Goal: Task Accomplishment & Management: Complete application form

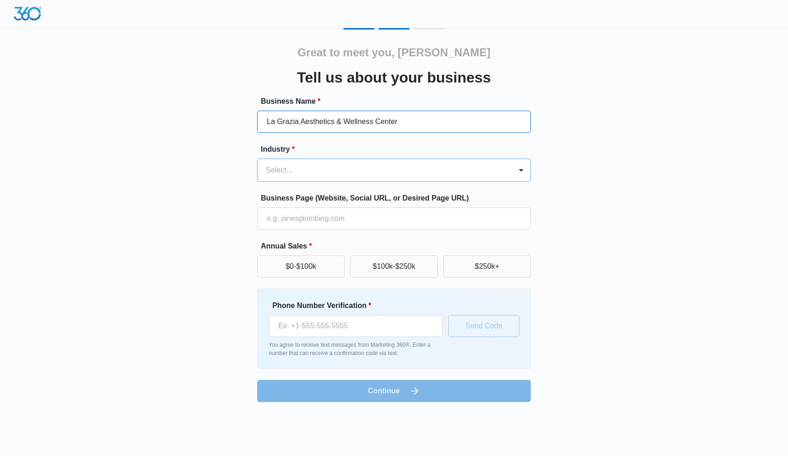
type input "La Grazia Aesthetics & Wellness Center"
click at [319, 173] on div at bounding box center [383, 170] width 234 height 13
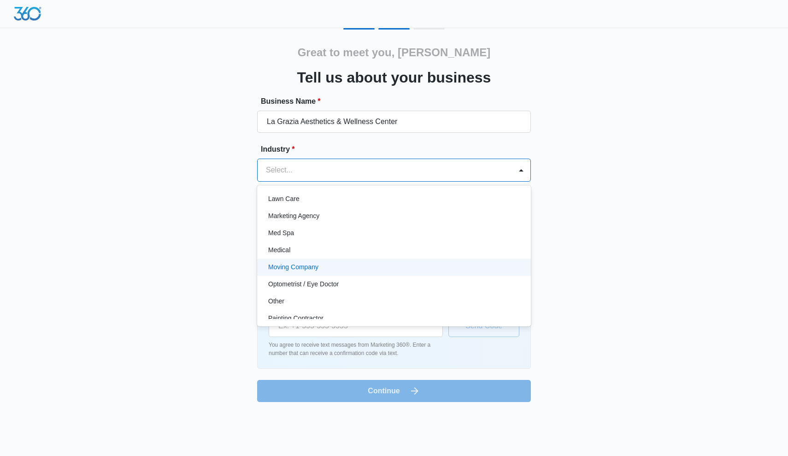
scroll to position [451, 0]
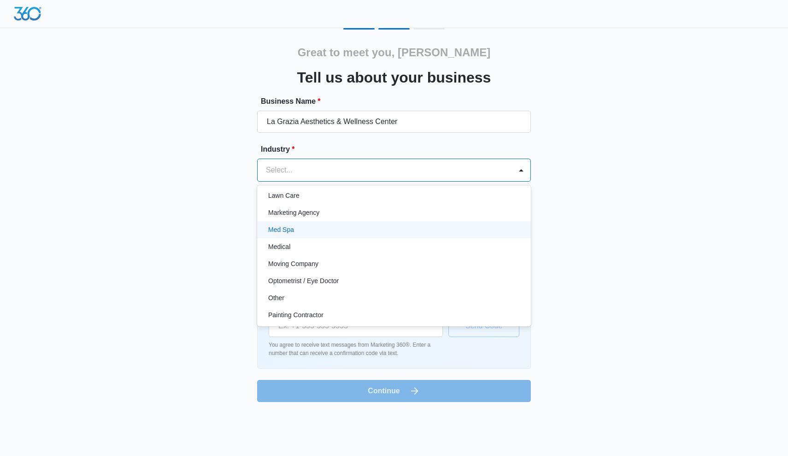
click at [320, 230] on div "Med Spa" at bounding box center [393, 230] width 250 height 10
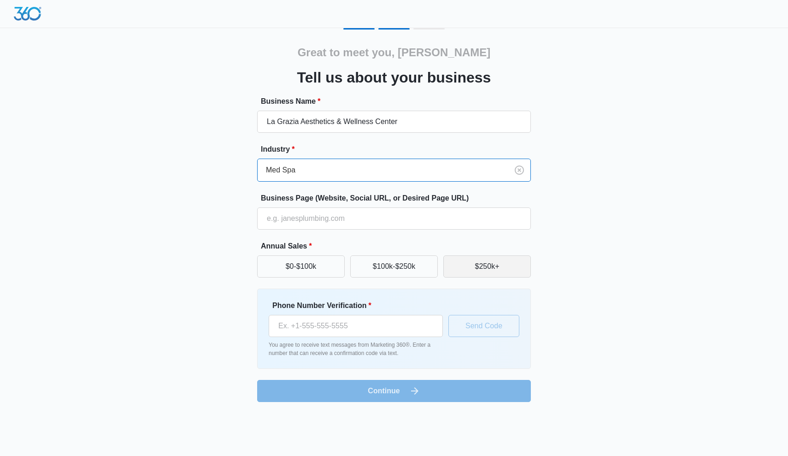
click at [512, 269] on button "$250k+" at bounding box center [488, 266] width 88 height 22
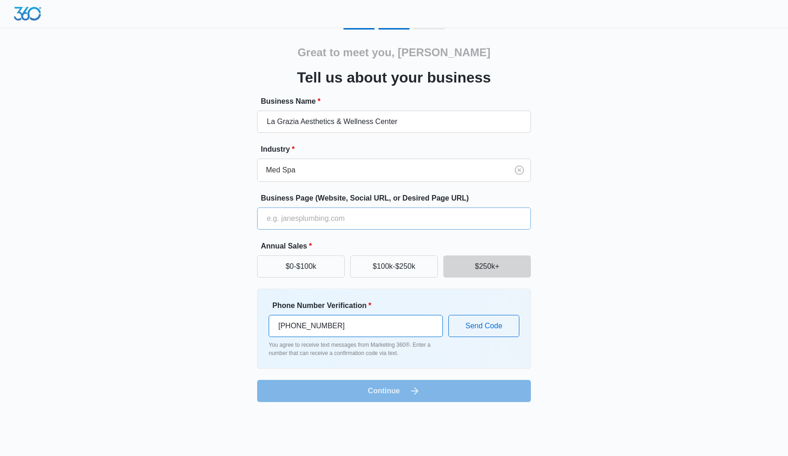
type input "(760) 881-8946"
click at [308, 225] on input "Business Page (Website, Social URL, or Desired Page URL)" at bounding box center [394, 218] width 274 height 22
paste input "https://www.vagaro.com/lagraziaaestheticsandwellnesscenter"
type input "https://www.vagaro.com/lagraziaaestheticsandwellnesscenter"
click at [440, 386] on form "Business Name * La Grazia Aesthetics & Wellness Center Industry * Med Spa Busin…" at bounding box center [394, 249] width 274 height 306
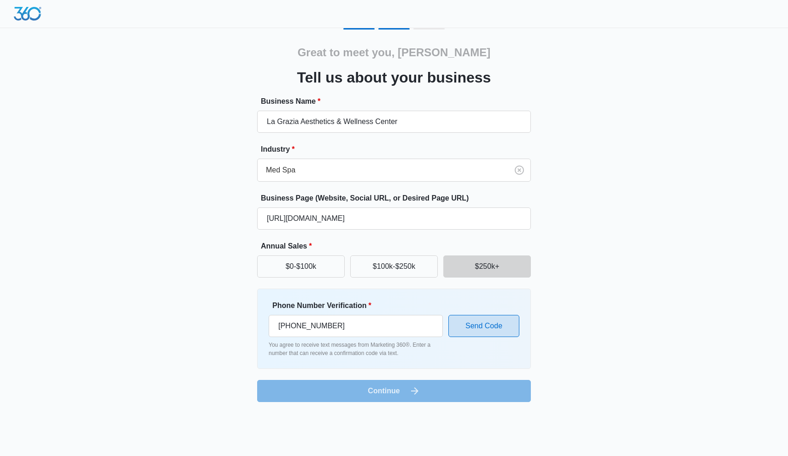
click at [487, 326] on button "Send Code" at bounding box center [484, 326] width 71 height 22
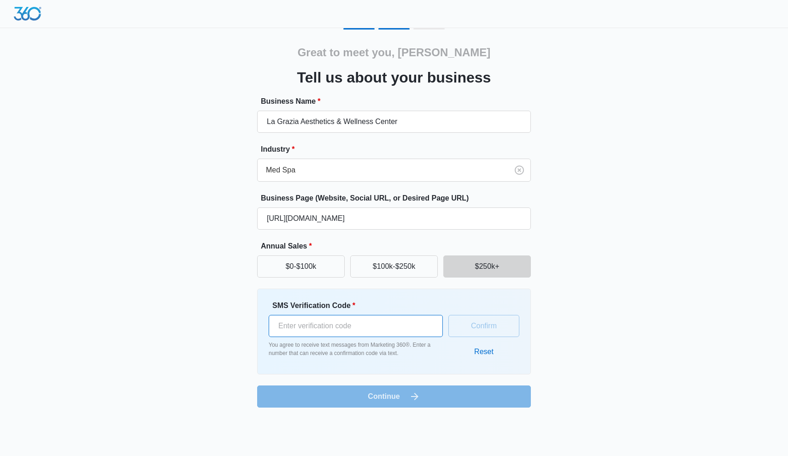
click at [393, 328] on input "SMS Verification Code *" at bounding box center [356, 326] width 174 height 22
type input "959145"
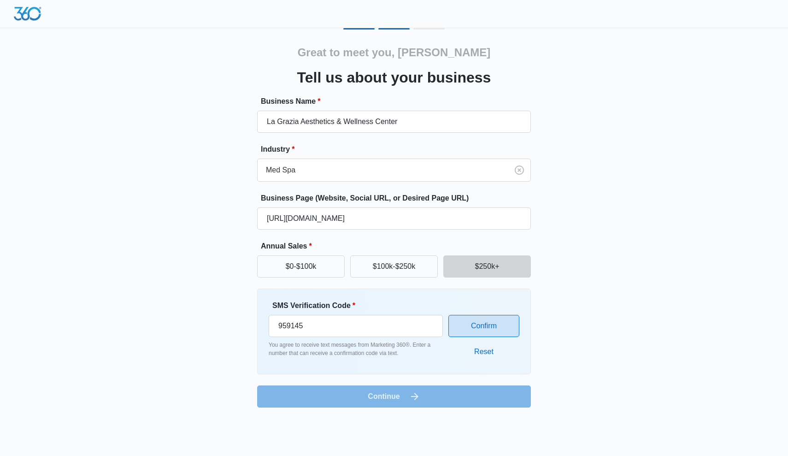
click at [497, 329] on button "Confirm" at bounding box center [484, 326] width 71 height 22
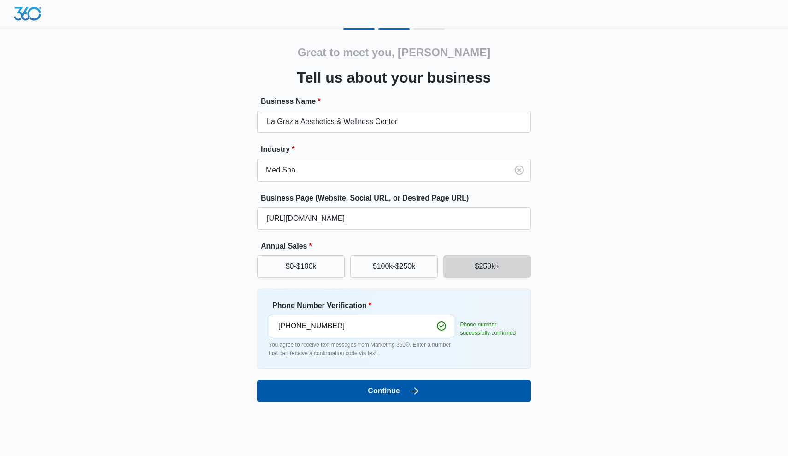
click at [437, 388] on button "Continue" at bounding box center [394, 391] width 274 height 22
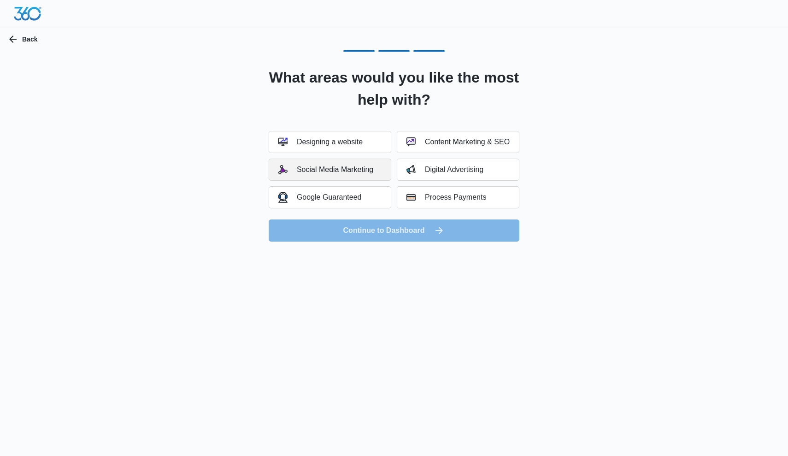
click at [356, 175] on button "Social Media Marketing" at bounding box center [330, 170] width 123 height 22
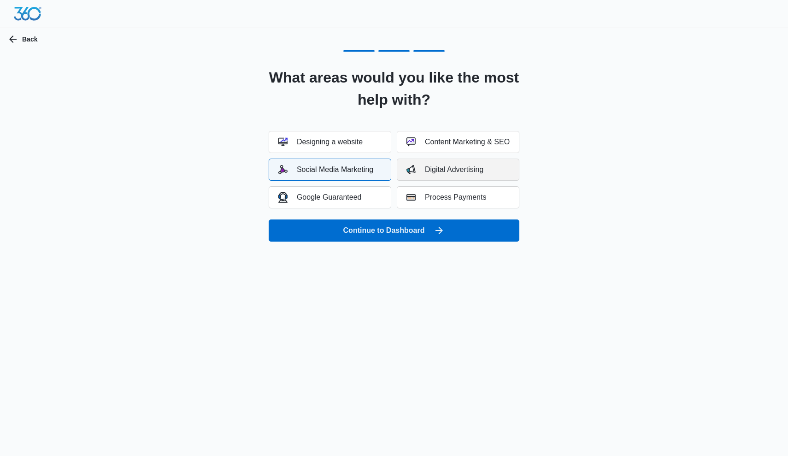
click at [479, 166] on div "Digital Advertising" at bounding box center [445, 169] width 77 height 9
click at [487, 139] on div "Content Marketing & SEO" at bounding box center [458, 141] width 103 height 9
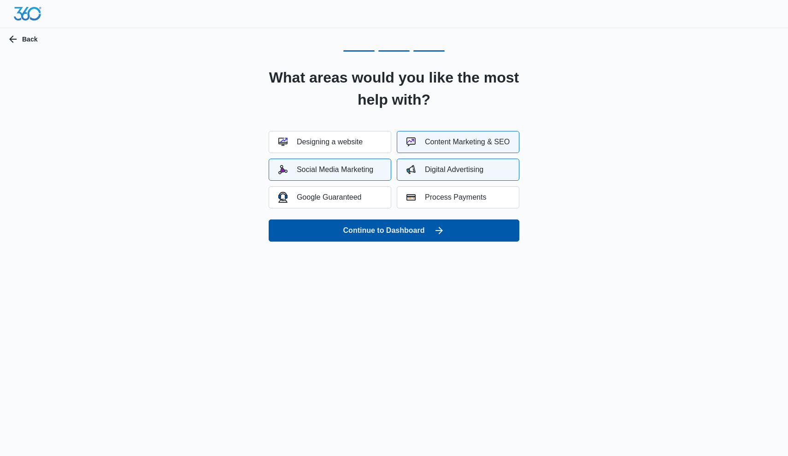
click at [421, 231] on button "Continue to Dashboard" at bounding box center [394, 230] width 251 height 22
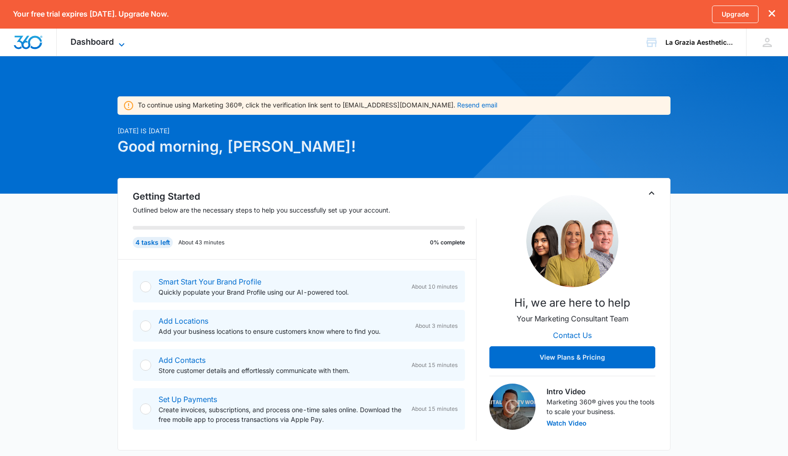
click at [95, 37] on span "Dashboard" at bounding box center [92, 42] width 43 height 10
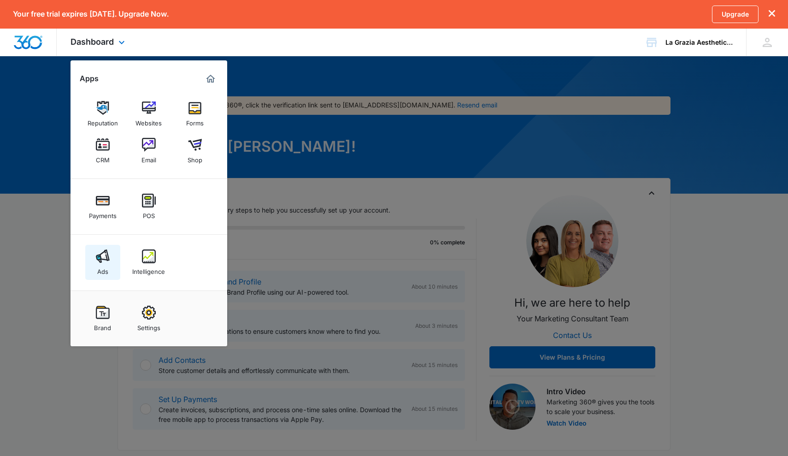
click at [103, 256] on img at bounding box center [103, 256] width 14 height 14
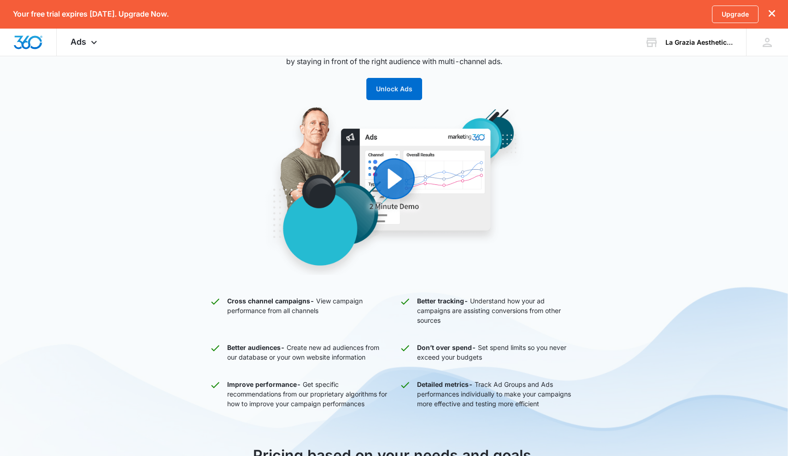
scroll to position [90, 0]
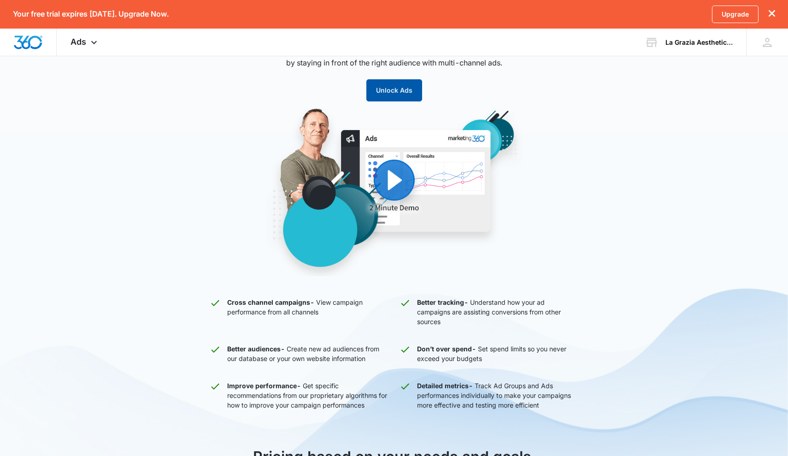
click at [377, 92] on button "Unlock Ads" at bounding box center [395, 90] width 56 height 22
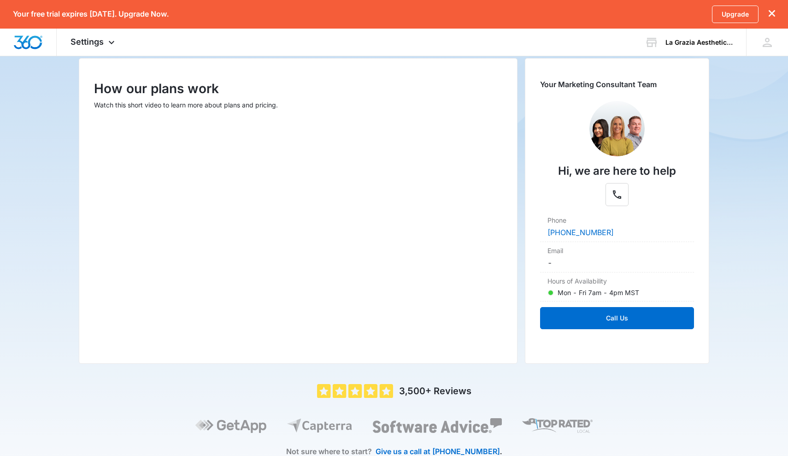
scroll to position [100, 0]
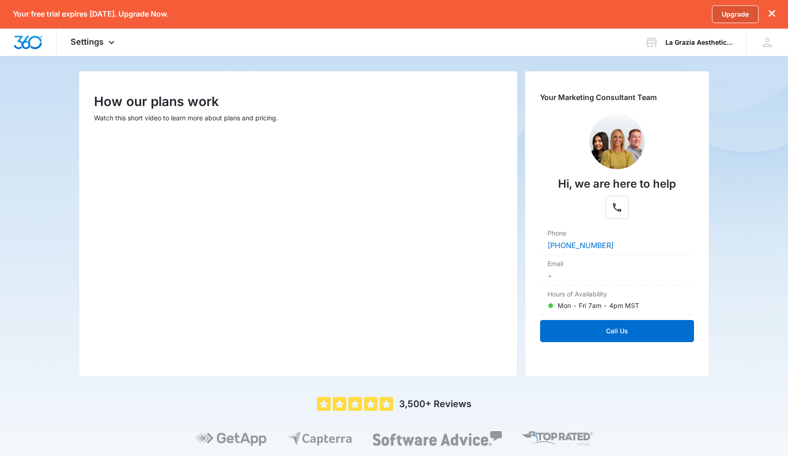
click at [731, 21] on link "Upgrade" at bounding box center [735, 15] width 47 height 18
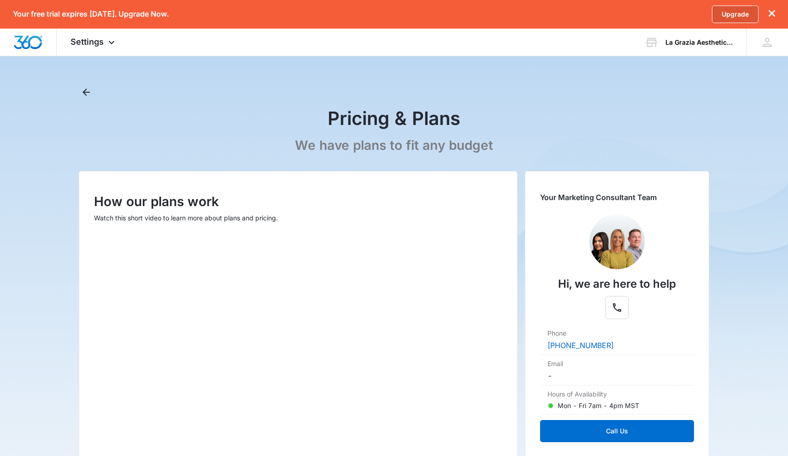
click at [728, 16] on link "Upgrade" at bounding box center [735, 15] width 47 height 18
click at [736, 12] on link "Upgrade" at bounding box center [735, 15] width 47 height 18
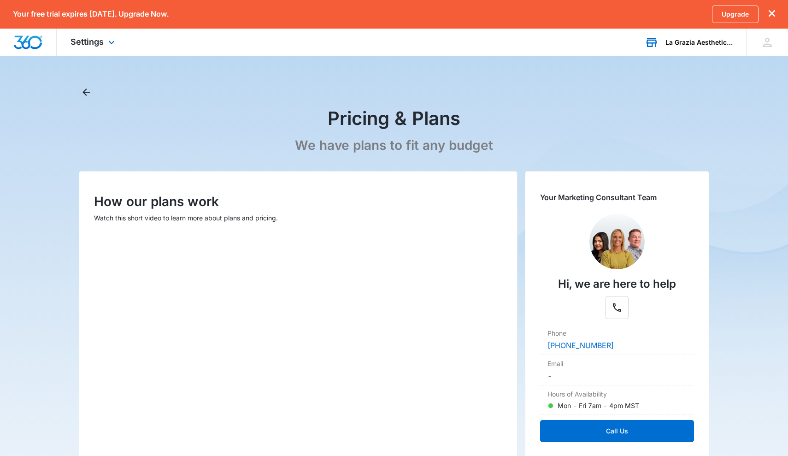
click at [711, 44] on div "La Grazia Aesthetics & Wellness Center" at bounding box center [699, 42] width 67 height 7
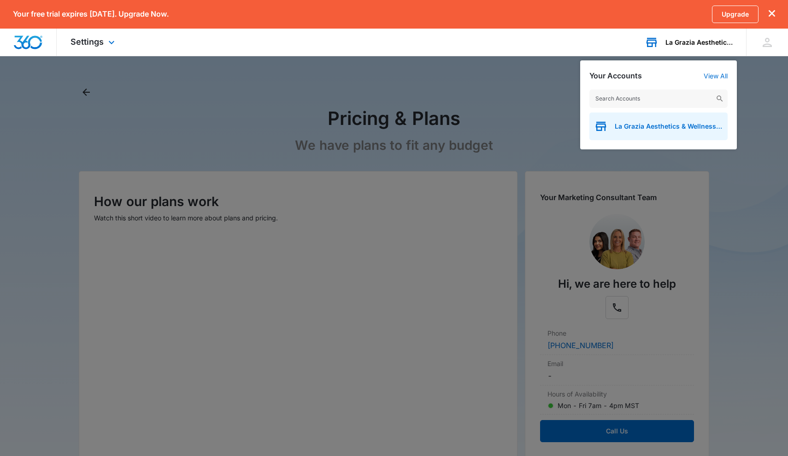
click at [677, 125] on span "La Grazia Aesthetics & Wellness Center" at bounding box center [669, 126] width 108 height 7
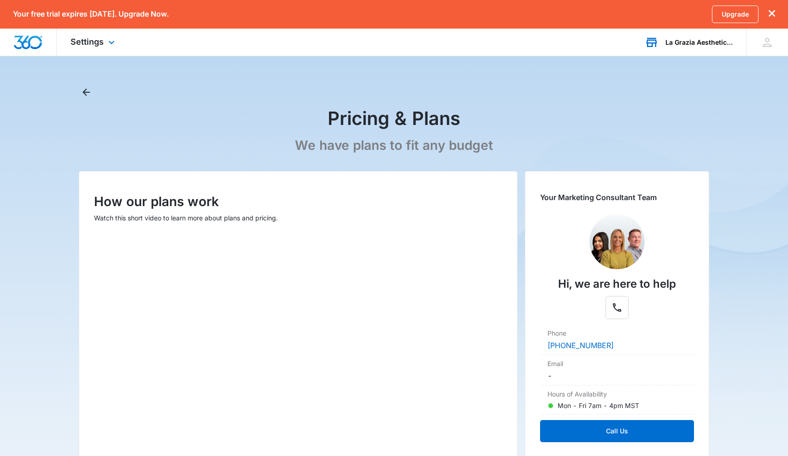
click at [774, 15] on icon "dismiss this dialog" at bounding box center [772, 13] width 6 height 6
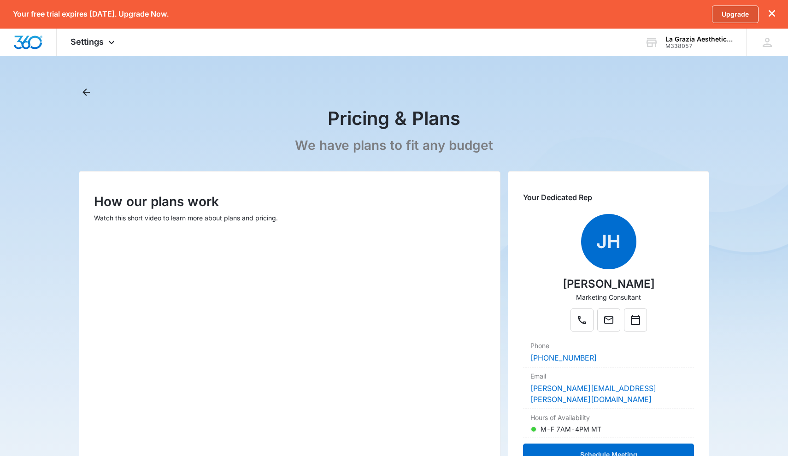
click at [747, 12] on link "Upgrade" at bounding box center [735, 15] width 47 height 18
click at [723, 18] on link "Upgrade" at bounding box center [735, 15] width 47 height 18
click at [772, 12] on icon "dismiss this dialog" at bounding box center [772, 13] width 6 height 6
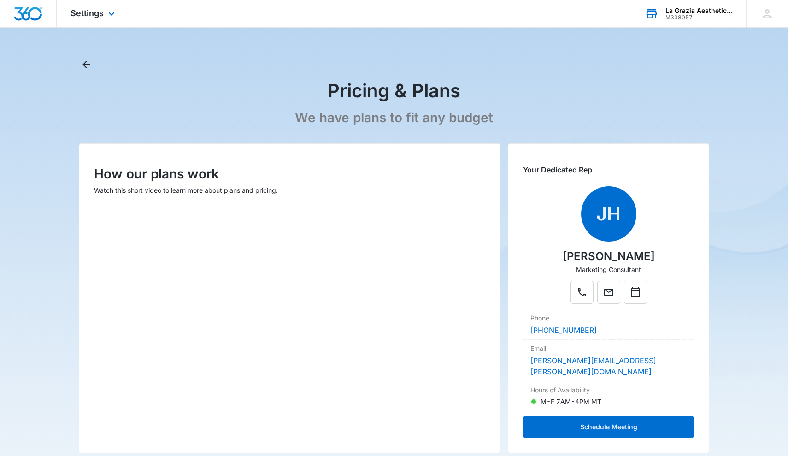
click at [700, 15] on div "M338057" at bounding box center [699, 17] width 67 height 6
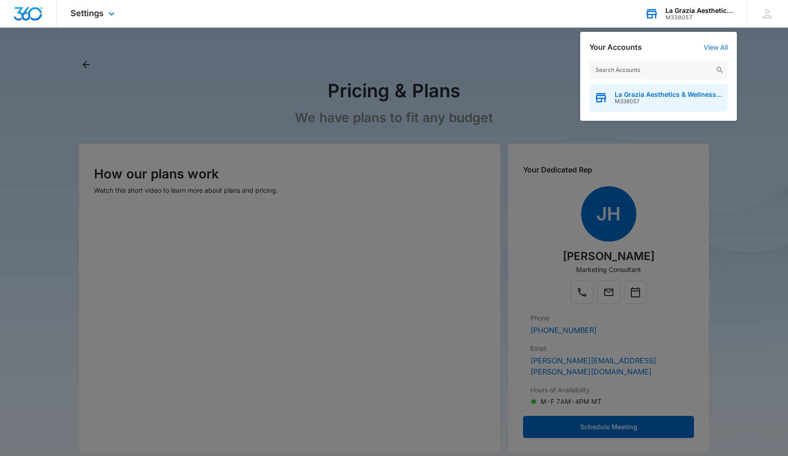
click at [652, 99] on span "M338057" at bounding box center [669, 101] width 108 height 6
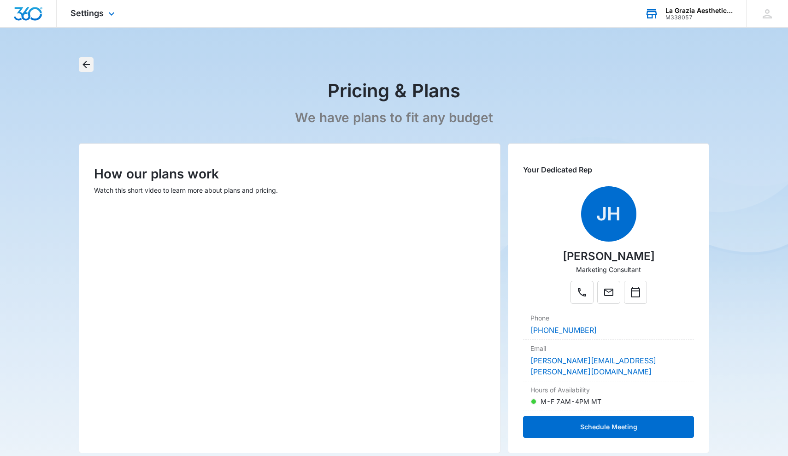
click at [84, 66] on icon "Back" at bounding box center [86, 64] width 11 height 11
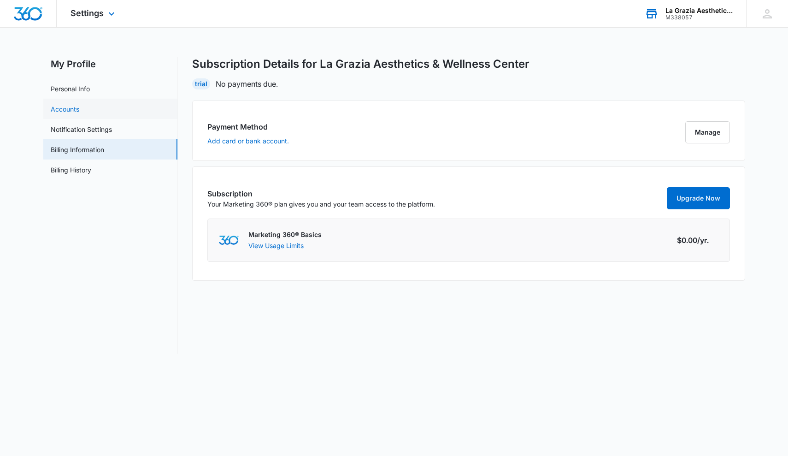
click at [79, 106] on link "Accounts" at bounding box center [65, 109] width 29 height 10
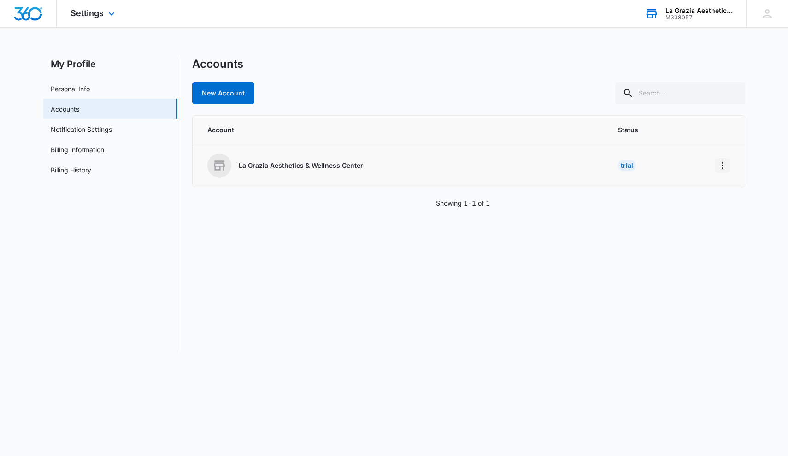
click at [723, 166] on icon "Home" at bounding box center [722, 165] width 11 height 11
click at [699, 191] on div "Go to Dashboard" at bounding box center [682, 191] width 51 height 6
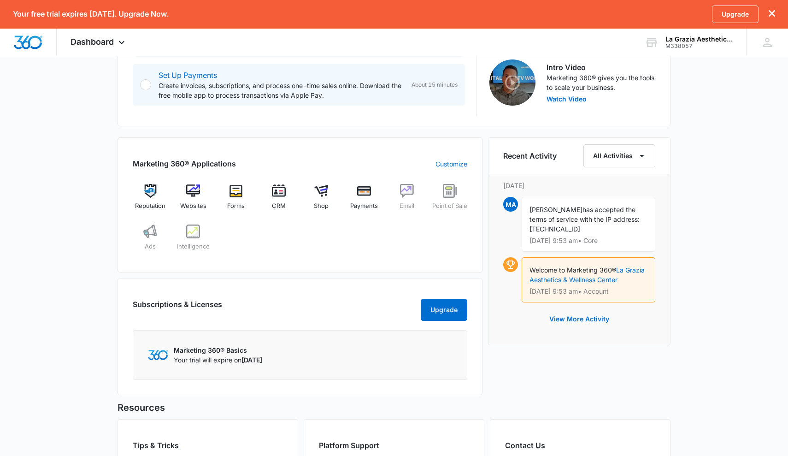
scroll to position [327, 0]
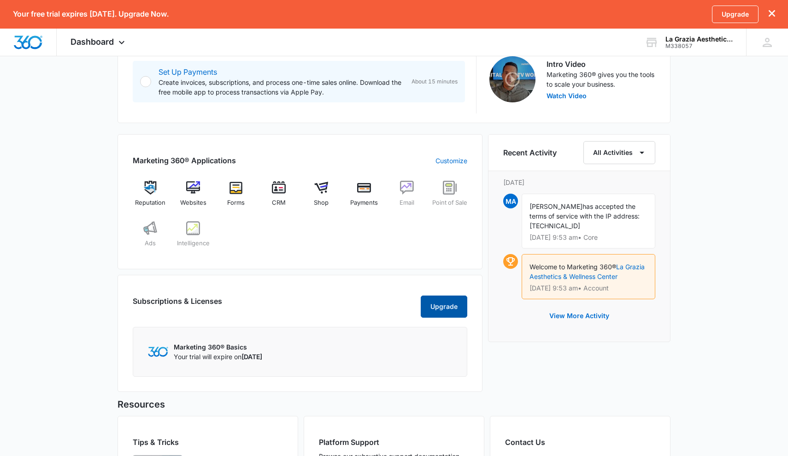
click at [436, 315] on button "Upgrade" at bounding box center [444, 307] width 47 height 22
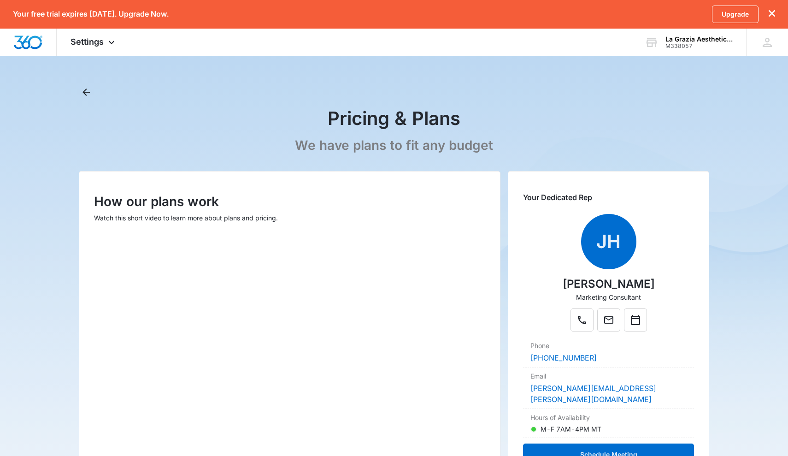
scroll to position [0, 0]
click at [34, 44] on img "Dashboard" at bounding box center [28, 43] width 30 height 14
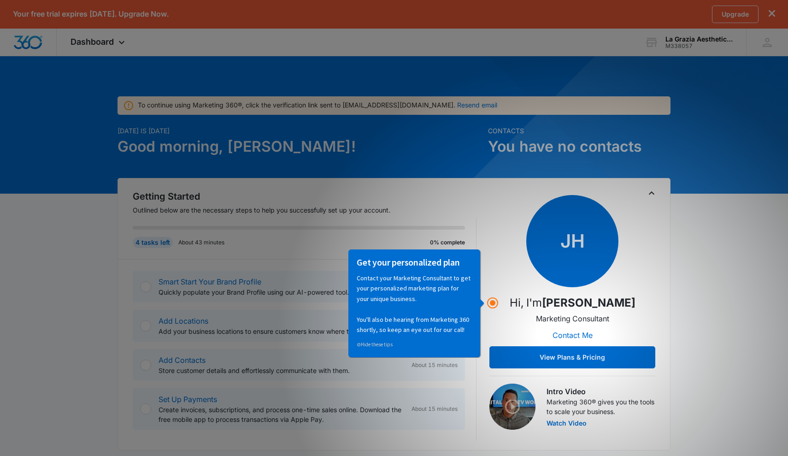
click at [474, 163] on div "[DATE] is [DATE] Good morning, [PERSON_NAME]!" at bounding box center [300, 152] width 365 height 52
click at [502, 279] on div "JH Hi, I'm [PERSON_NAME] Marketing Consultant Contact Me View Plans & Pricing" at bounding box center [573, 281] width 166 height 173
click at [416, 315] on p "Contact your Marketing Consultant to get your personalized marketing plan for y…" at bounding box center [413, 304] width 115 height 62
click at [400, 172] on div "[DATE] is [DATE] Good morning, [PERSON_NAME]!" at bounding box center [300, 152] width 365 height 52
